Goal: Information Seeking & Learning: Learn about a topic

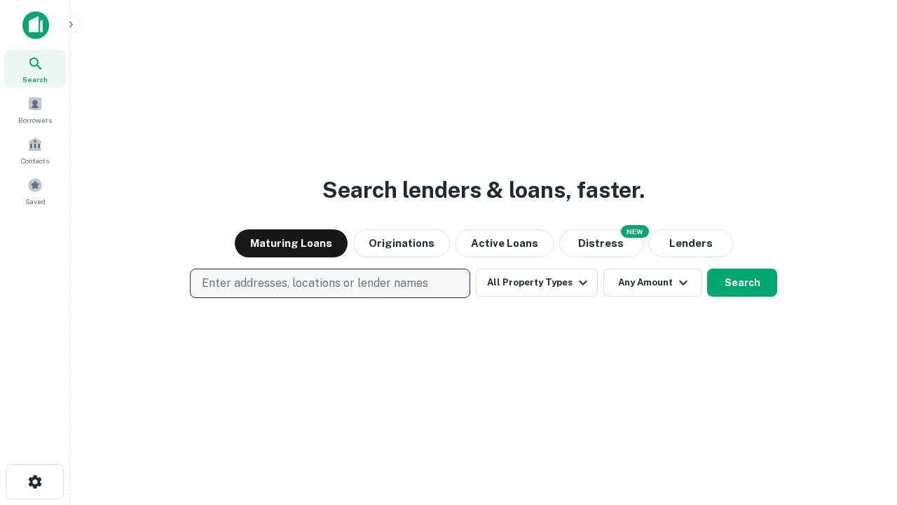
click at [329, 283] on p "Enter addresses, locations or lender names" at bounding box center [315, 283] width 226 height 17
type input "**********"
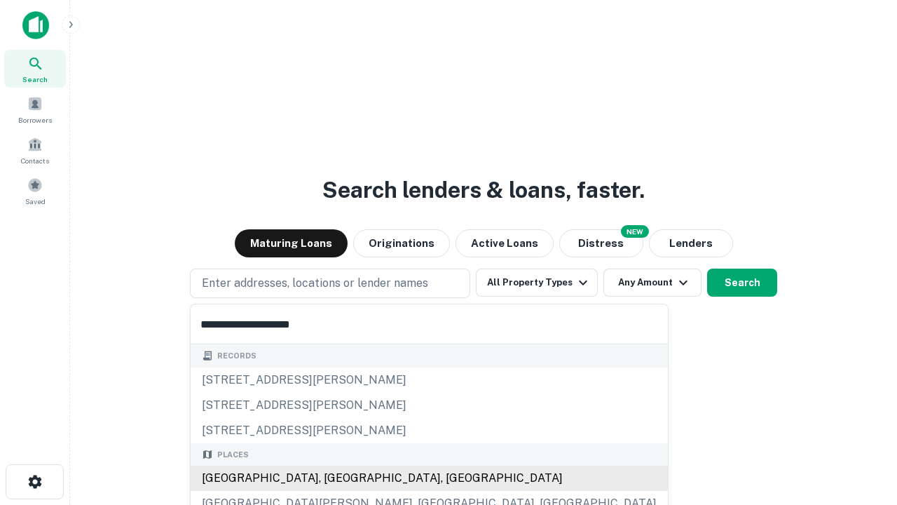
click at [335, 478] on div "[GEOGRAPHIC_DATA], [GEOGRAPHIC_DATA], [GEOGRAPHIC_DATA]" at bounding box center [429, 477] width 477 height 25
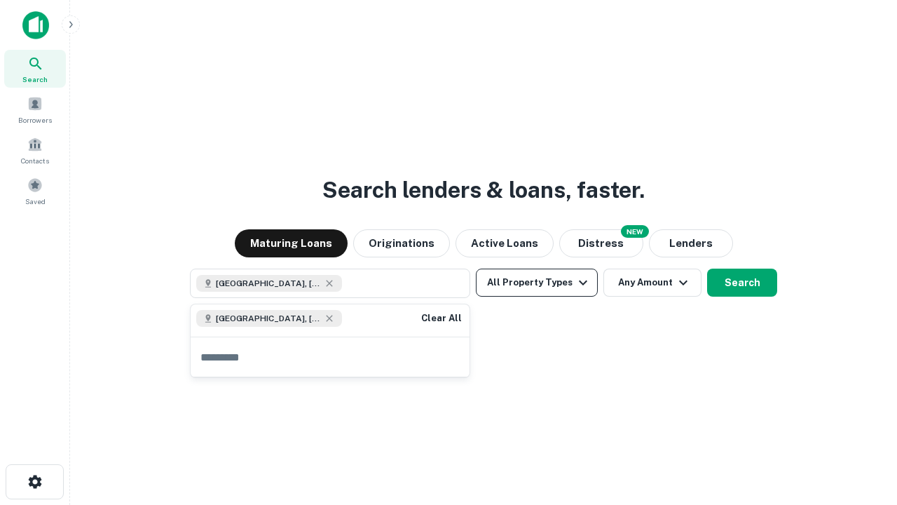
click at [537, 282] on button "All Property Types" at bounding box center [537, 282] width 122 height 28
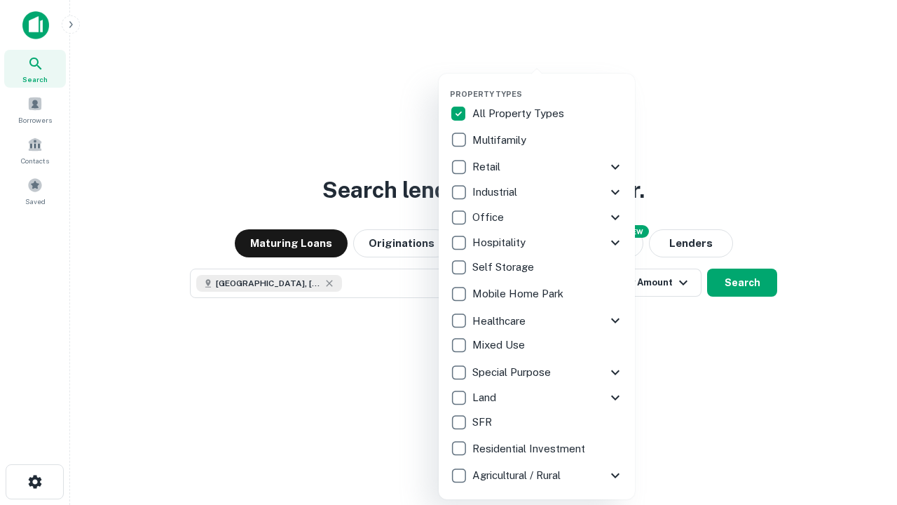
click at [548, 85] on button "button" at bounding box center [548, 85] width 196 height 1
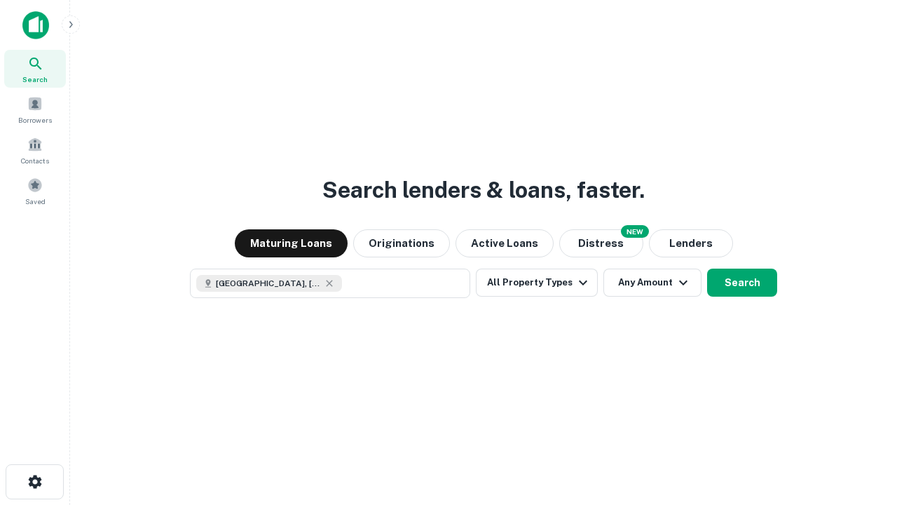
scroll to position [22, 0]
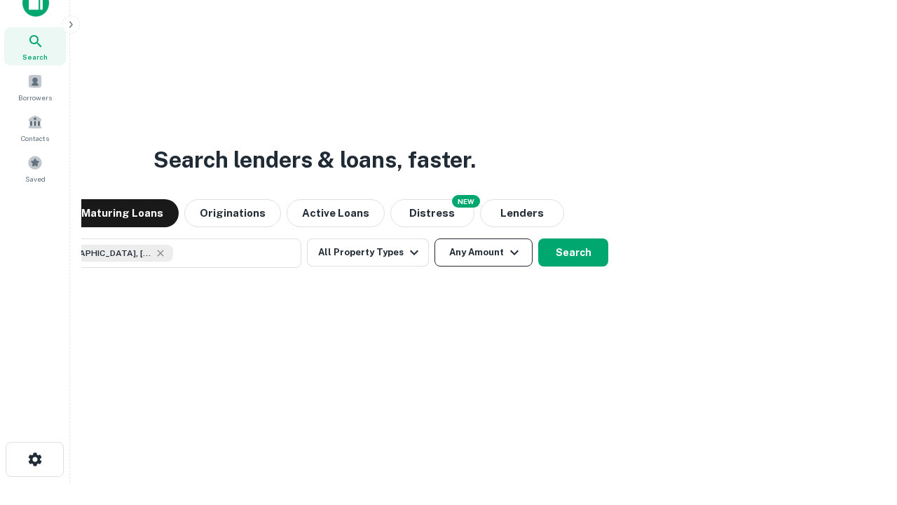
click at [435, 238] on button "Any Amount" at bounding box center [484, 252] width 98 height 28
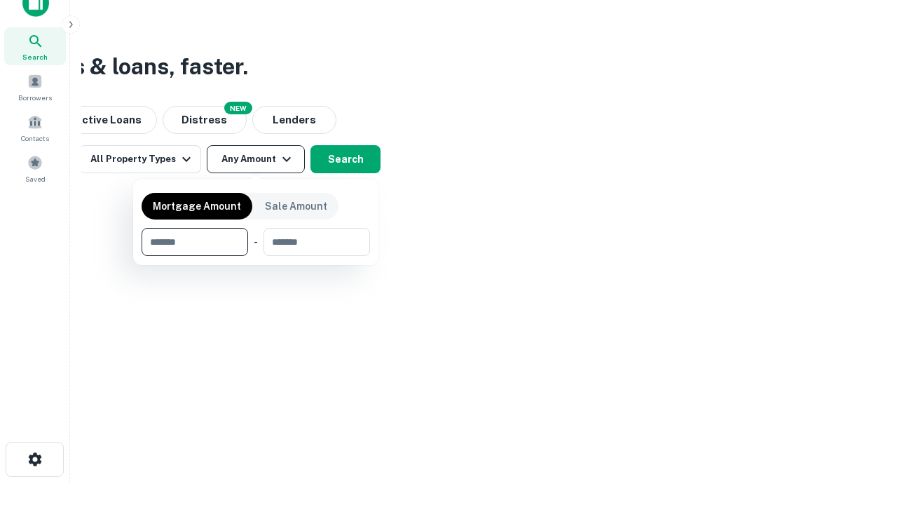
type input "*******"
click at [256, 256] on button "button" at bounding box center [256, 256] width 228 height 1
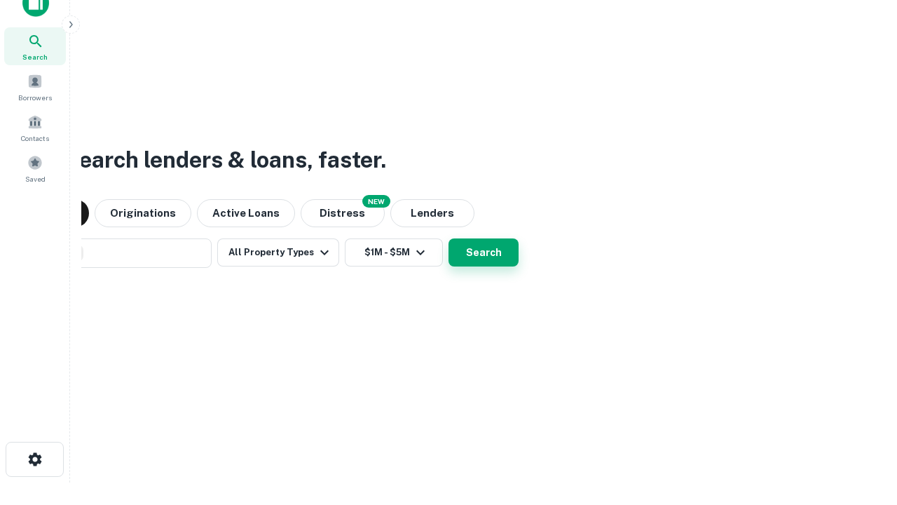
click at [449, 238] on button "Search" at bounding box center [484, 252] width 70 height 28
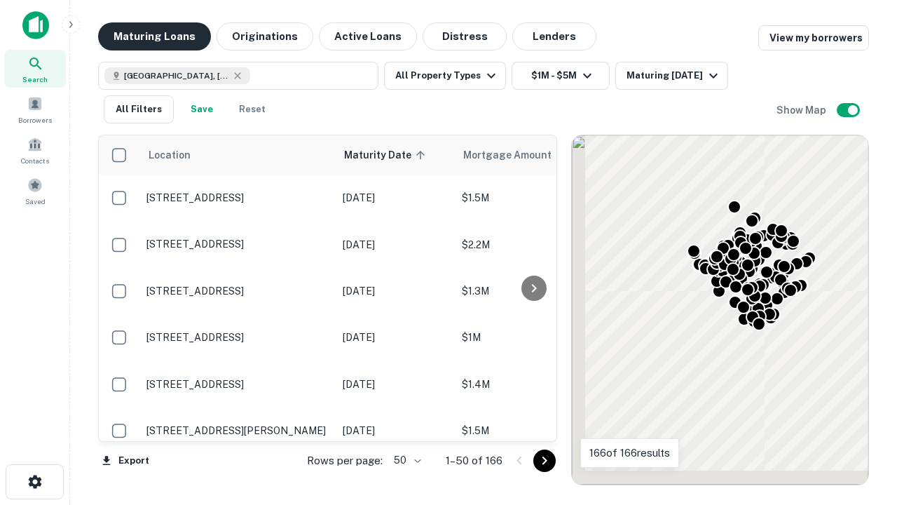
click at [154, 36] on button "Maturing Loans" at bounding box center [154, 36] width 113 height 28
